Goal: Check status: Check status

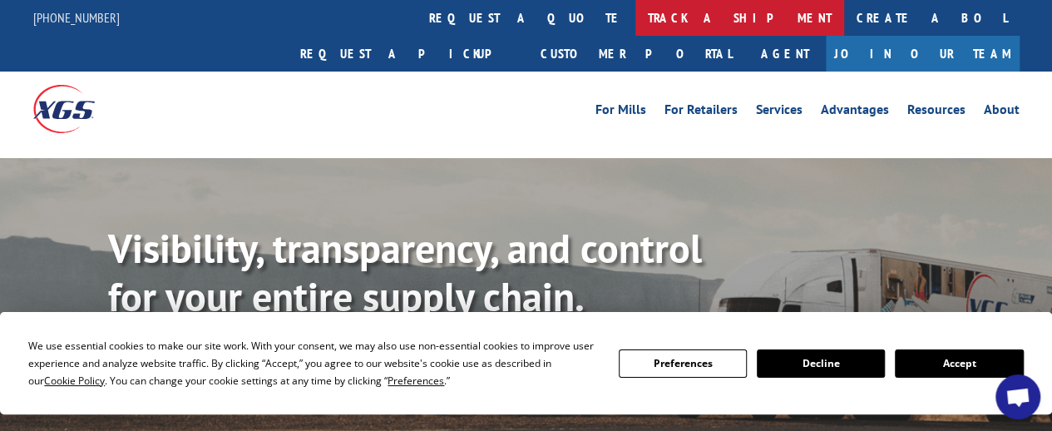
click at [635, 22] on link "track a shipment" at bounding box center [739, 18] width 209 height 36
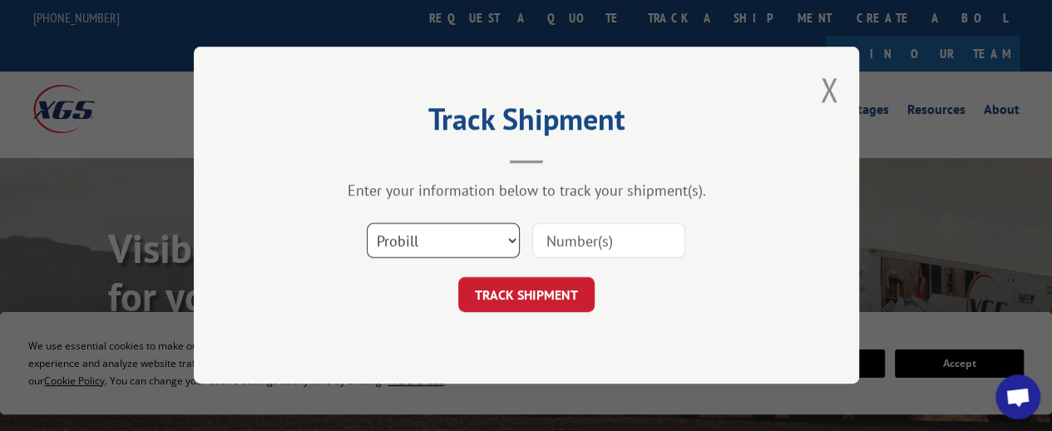
click at [405, 234] on select "Select category... Probill BOL PO" at bounding box center [443, 241] width 153 height 35
click at [549, 240] on input at bounding box center [608, 241] width 153 height 35
paste input "17592040"
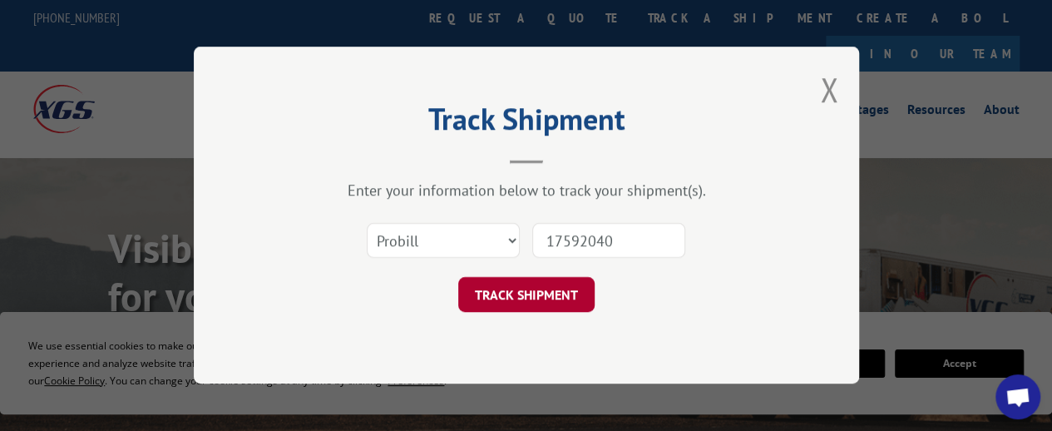
type input "17592040"
click at [544, 285] on button "TRACK SHIPMENT" at bounding box center [526, 295] width 136 height 35
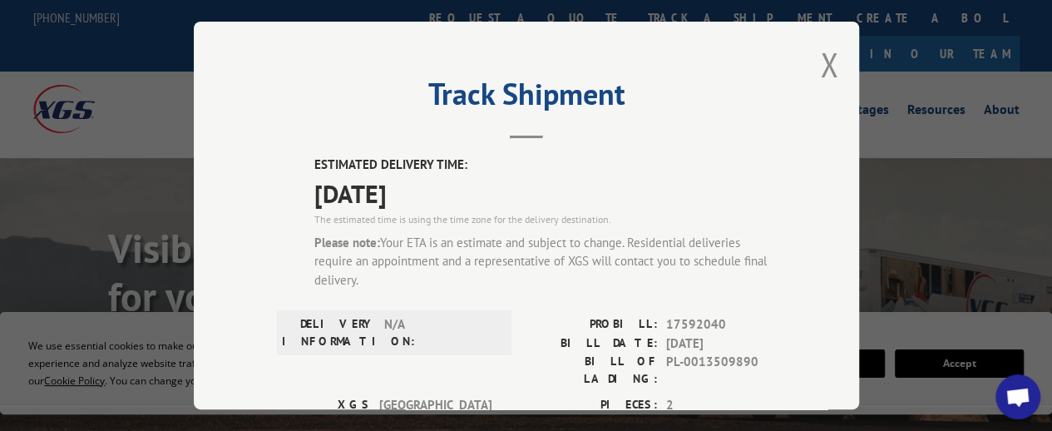
scroll to position [83, 0]
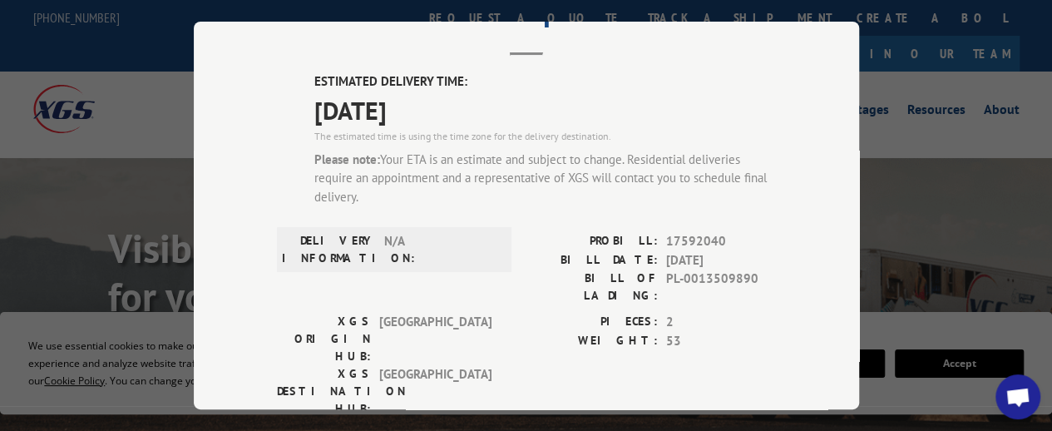
drag, startPoint x: 440, startPoint y: 99, endPoint x: 294, endPoint y: 93, distance: 145.6
click at [294, 93] on div "ESTIMATED DELIVERY TIME: [DATE] The estimated time is using the time zone for t…" at bounding box center [526, 409] width 499 height 674
copy span "[DATE]"
click at [959, 159] on div "Track Shipment ESTIMATED DELIVERY TIME: [DATE] The estimated time is using the …" at bounding box center [526, 215] width 1052 height 431
click at [934, 214] on div "Track Shipment ESTIMATED DELIVERY TIME: [DATE] The estimated time is using the …" at bounding box center [526, 215] width 1052 height 431
